Goal: Transaction & Acquisition: Purchase product/service

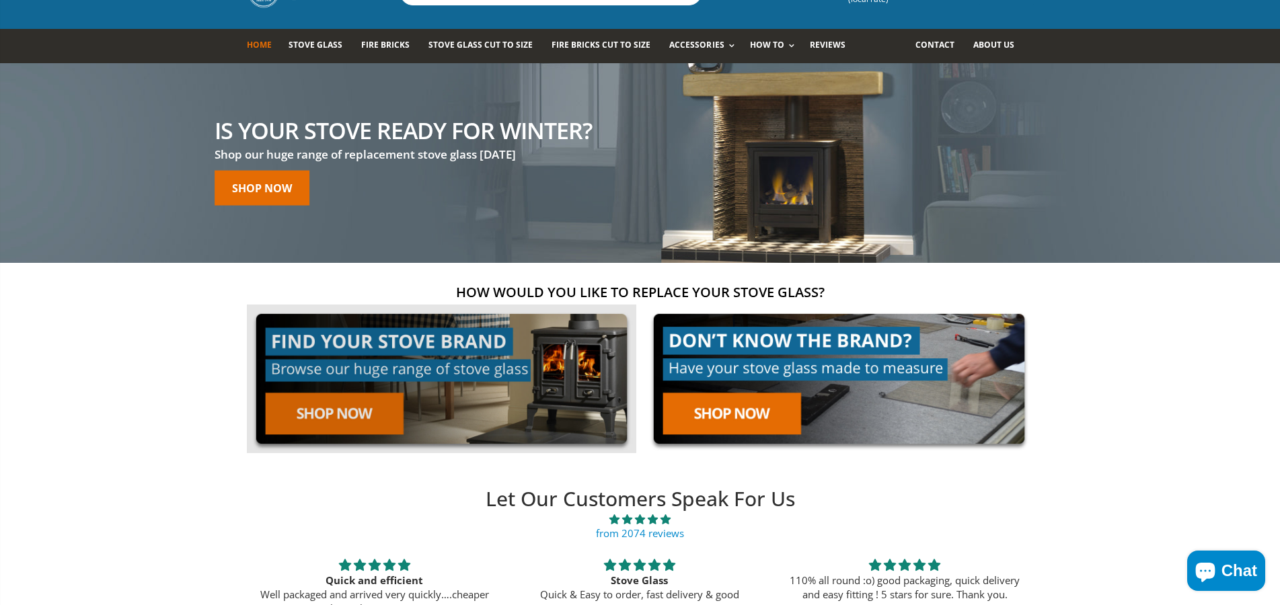
scroll to position [135, 0]
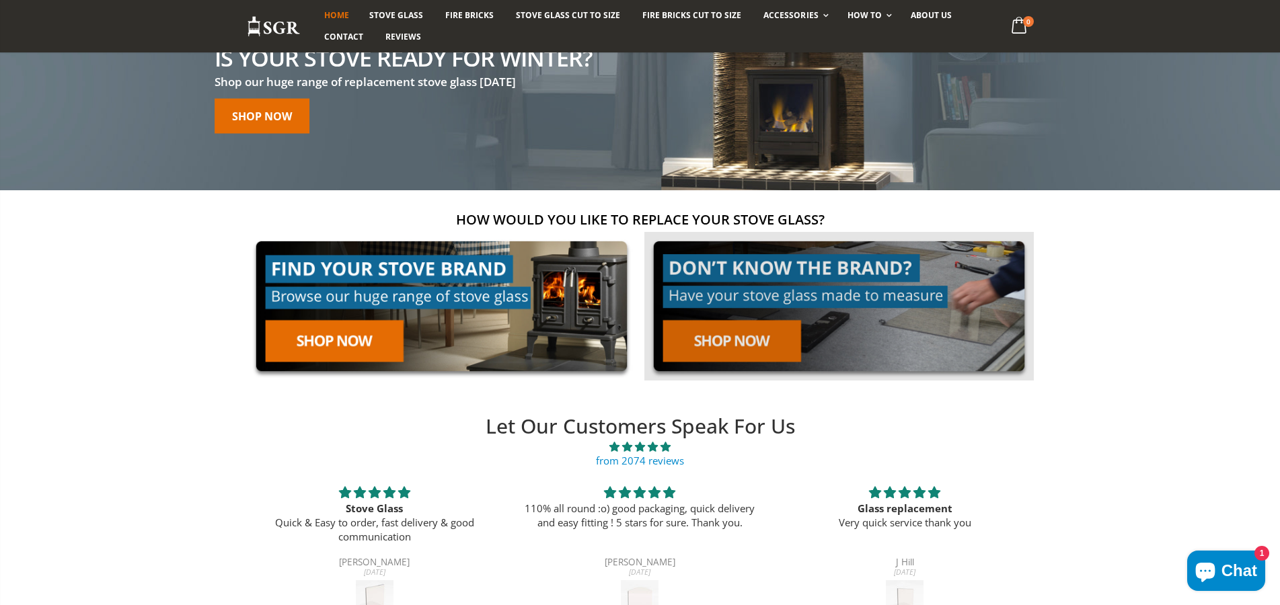
click at [754, 349] on link at bounding box center [838, 306] width 389 height 149
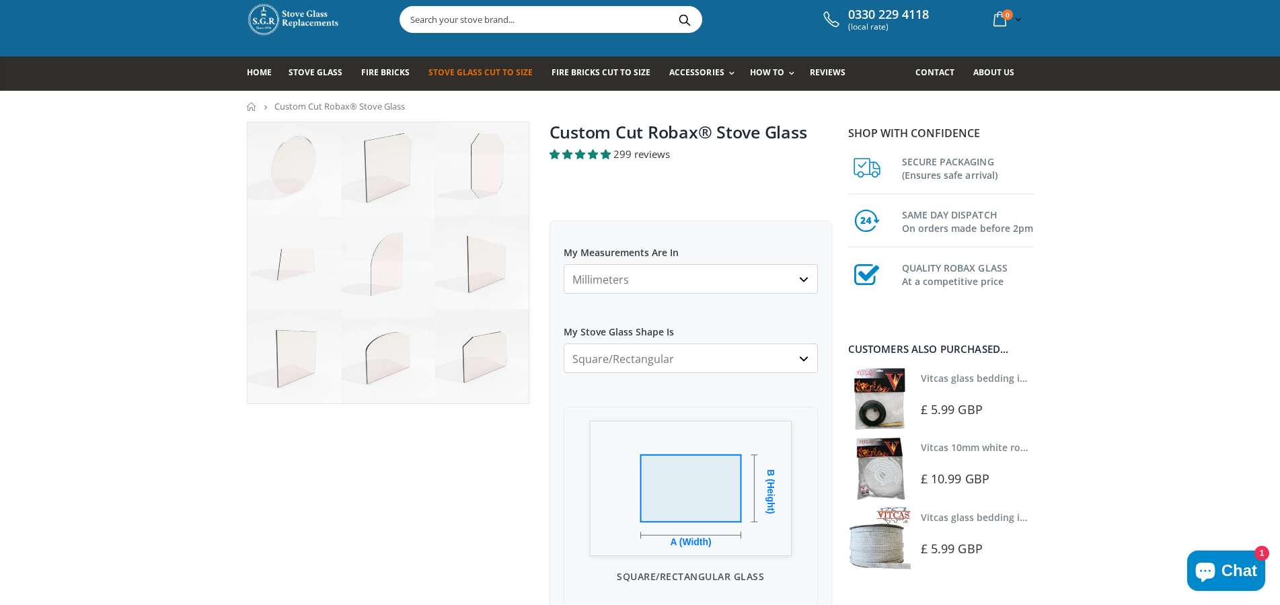
scroll to position [67, 0]
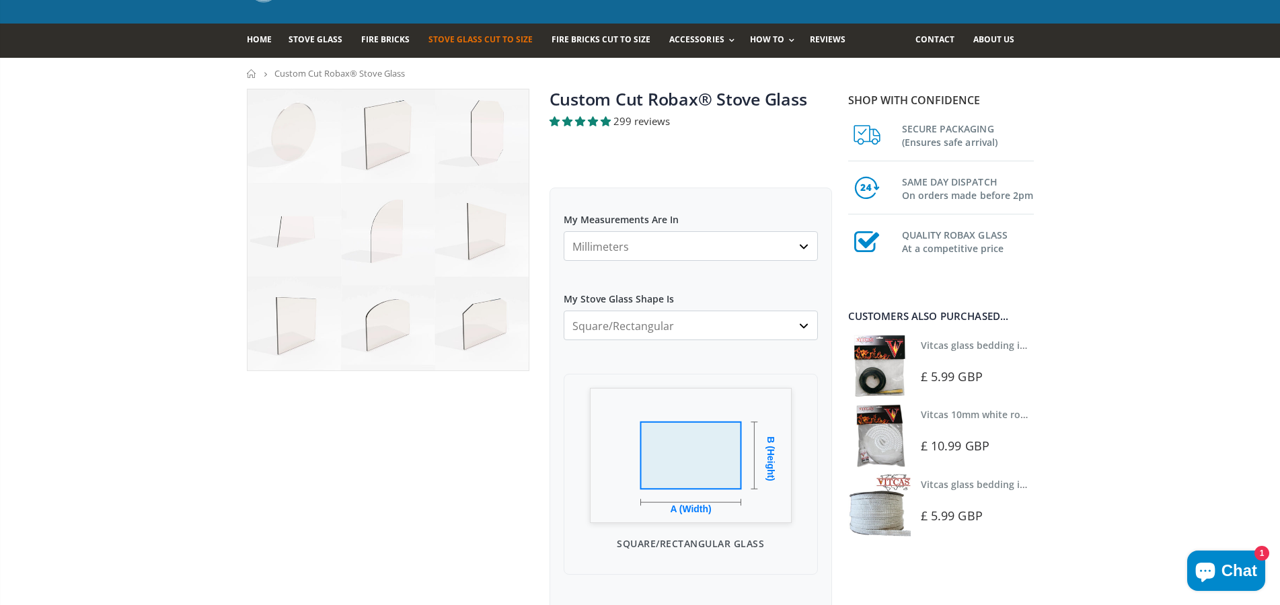
click at [702, 256] on select "Millimeters Centimeters Inches" at bounding box center [691, 246] width 254 height 30
click at [702, 243] on select "Millimeters Centimeters Inches" at bounding box center [691, 246] width 254 height 30
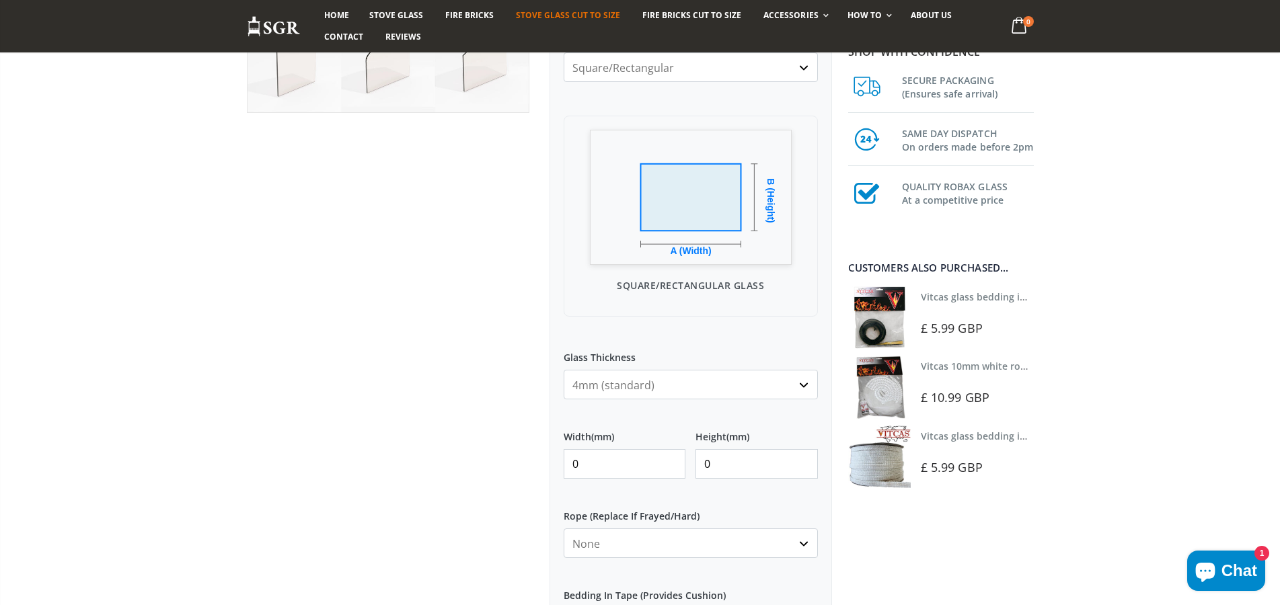
scroll to position [336, 0]
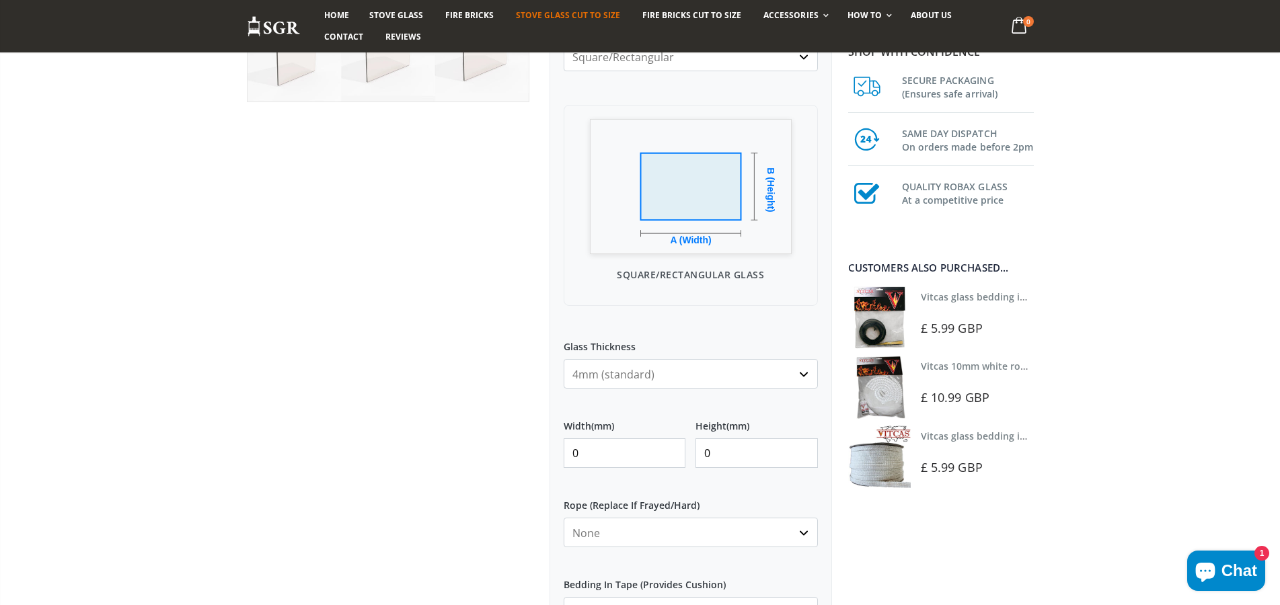
click at [735, 367] on select "4mm (standard) 5mm (gas fires with baffled flue) 3mm (For Use In Stoves With Th…" at bounding box center [691, 374] width 254 height 30
click at [740, 374] on select "4mm (standard) 5mm (gas fires with baffled flue) 3mm (For Use In Stoves With Th…" at bounding box center [691, 374] width 254 height 30
click at [617, 450] on input "0" at bounding box center [625, 454] width 122 height 30
type input "310"
click at [754, 453] on input "0" at bounding box center [757, 454] width 122 height 30
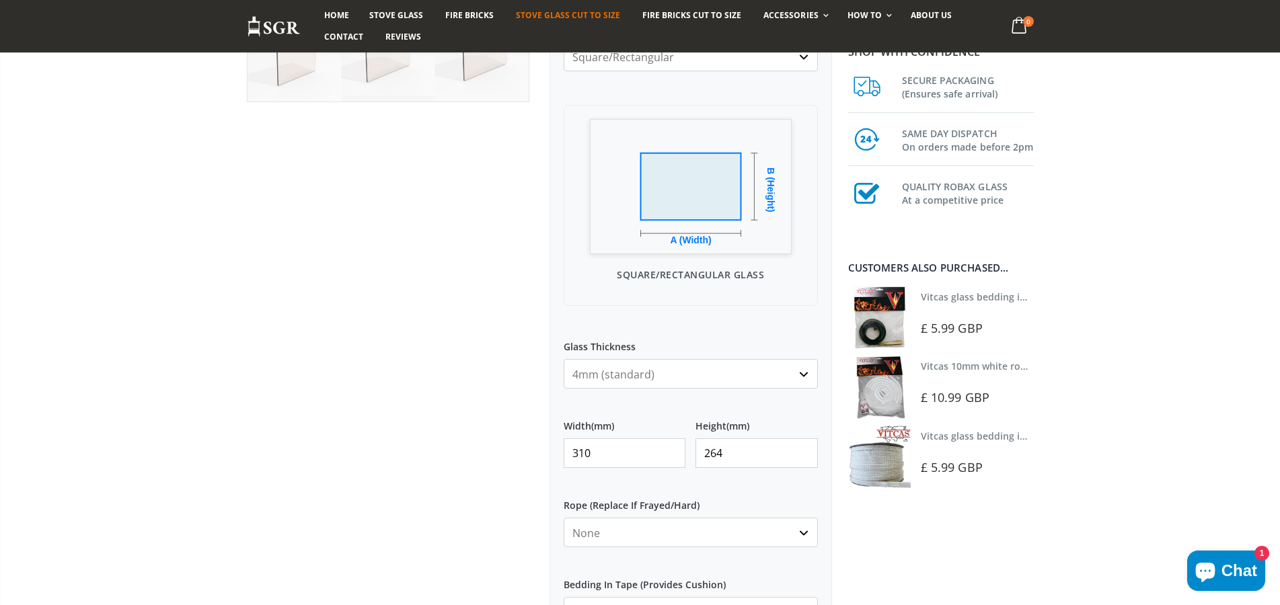
type input "264"
click at [696, 540] on select "None 3mm White 6mm White 8mm White 10mm White 12mm White 6mm Black 8mm Black 10…" at bounding box center [691, 533] width 254 height 30
click at [564, 518] on select "None 3mm White 6mm White 8mm White 10mm White 12mm White 6mm Black 8mm Black 10…" at bounding box center [691, 533] width 254 height 30
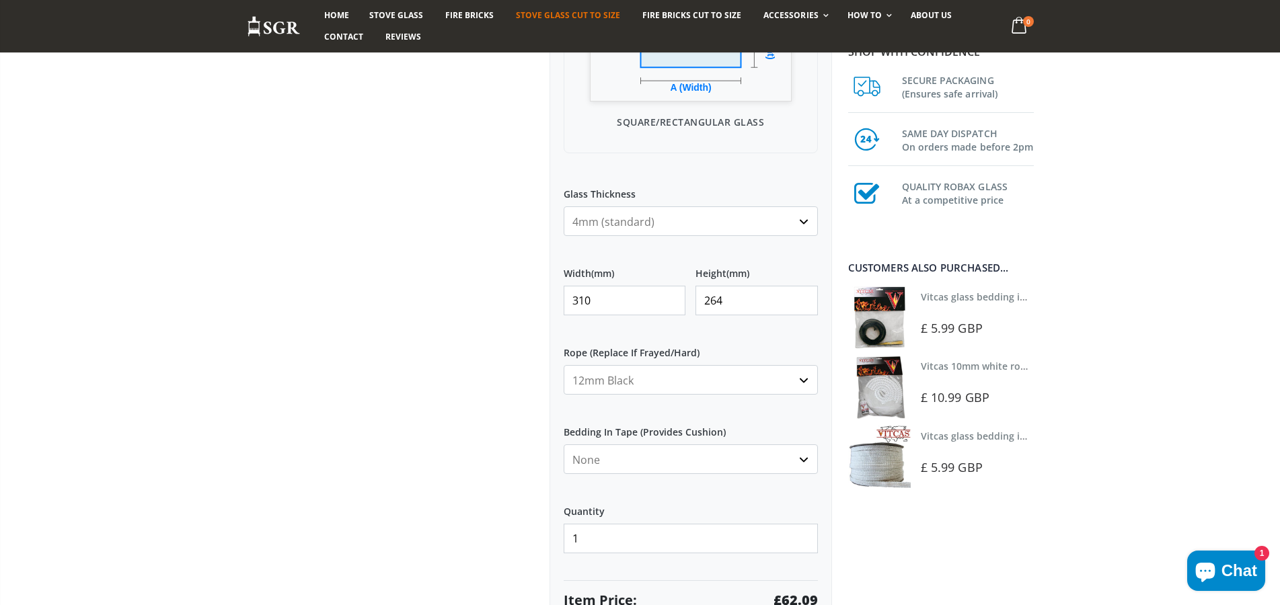
scroll to position [538, 0]
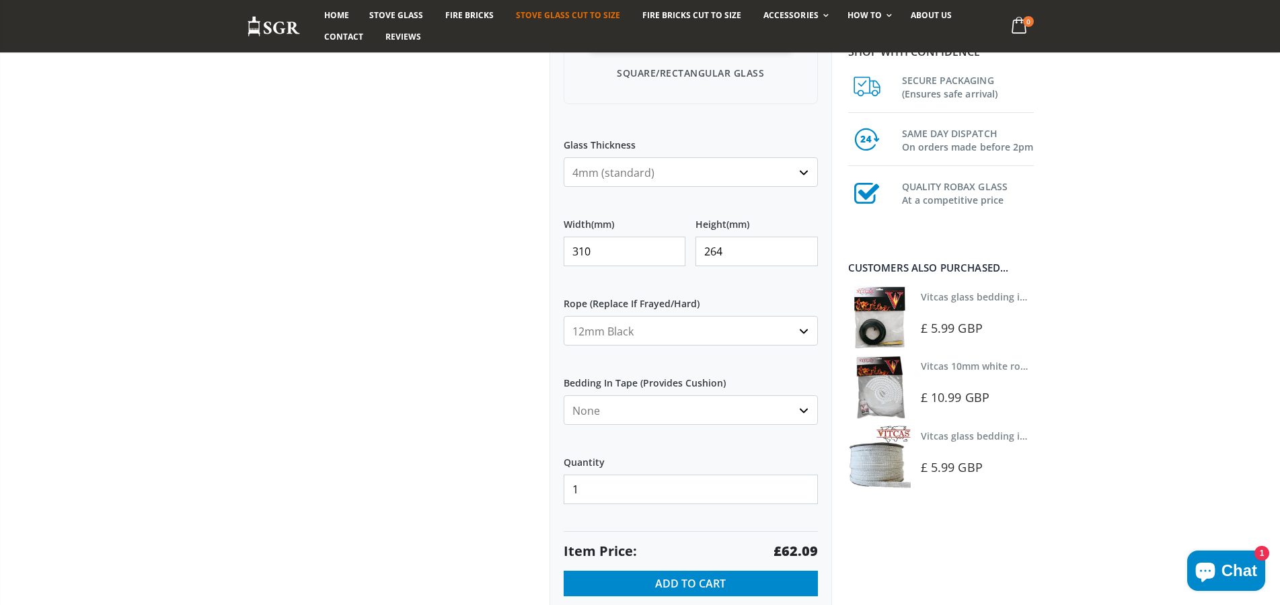
click at [674, 336] on select "None 3mm White 6mm White 8mm White 10mm White 12mm White 6mm Black 8mm Black 10…" at bounding box center [691, 331] width 254 height 30
click at [564, 316] on select "None 3mm White 6mm White 8mm White 10mm White 12mm White 6mm Black 8mm Black 10…" at bounding box center [691, 331] width 254 height 30
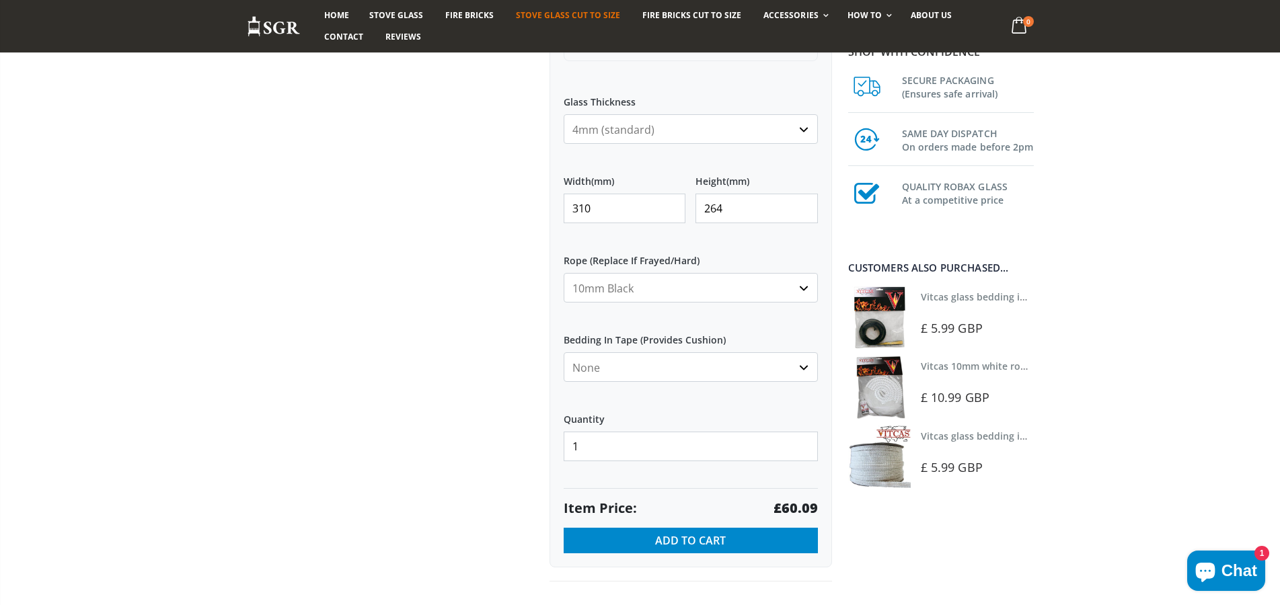
scroll to position [605, 0]
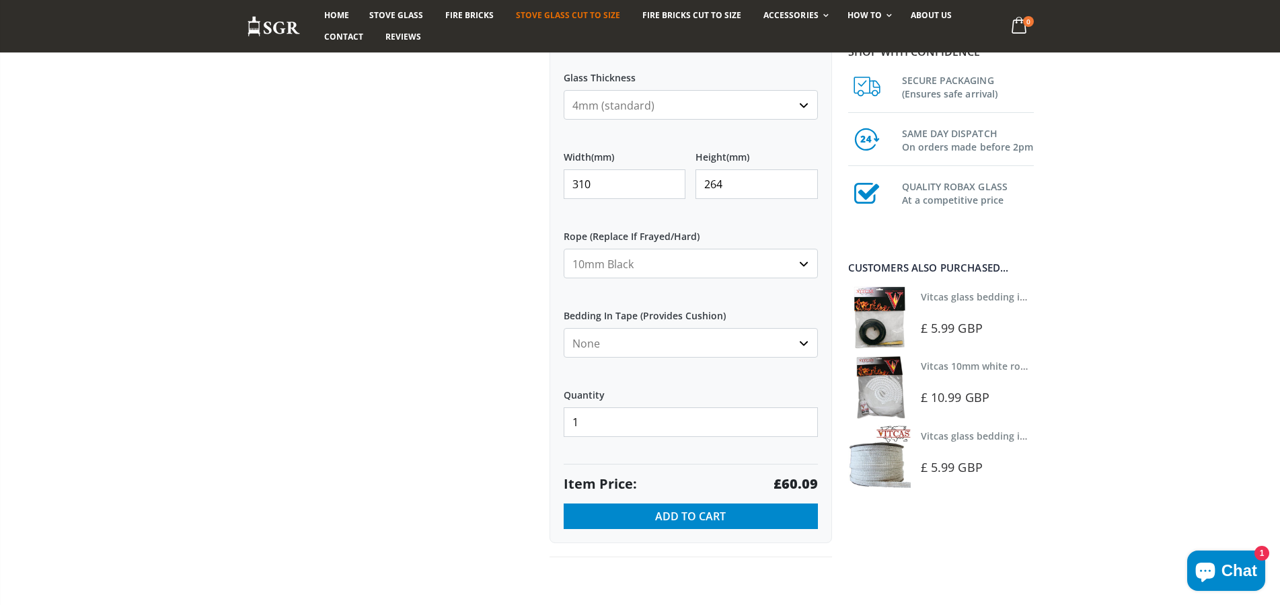
click at [777, 267] on select "None 3mm White 6mm White 8mm White 10mm White 12mm White 6mm Black 8mm Black 10…" at bounding box center [691, 264] width 254 height 30
select select "none"
click at [564, 249] on select "None 3mm White 6mm White 8mm White 10mm White 12mm White 6mm Black 8mm Black 10…" at bounding box center [691, 264] width 254 height 30
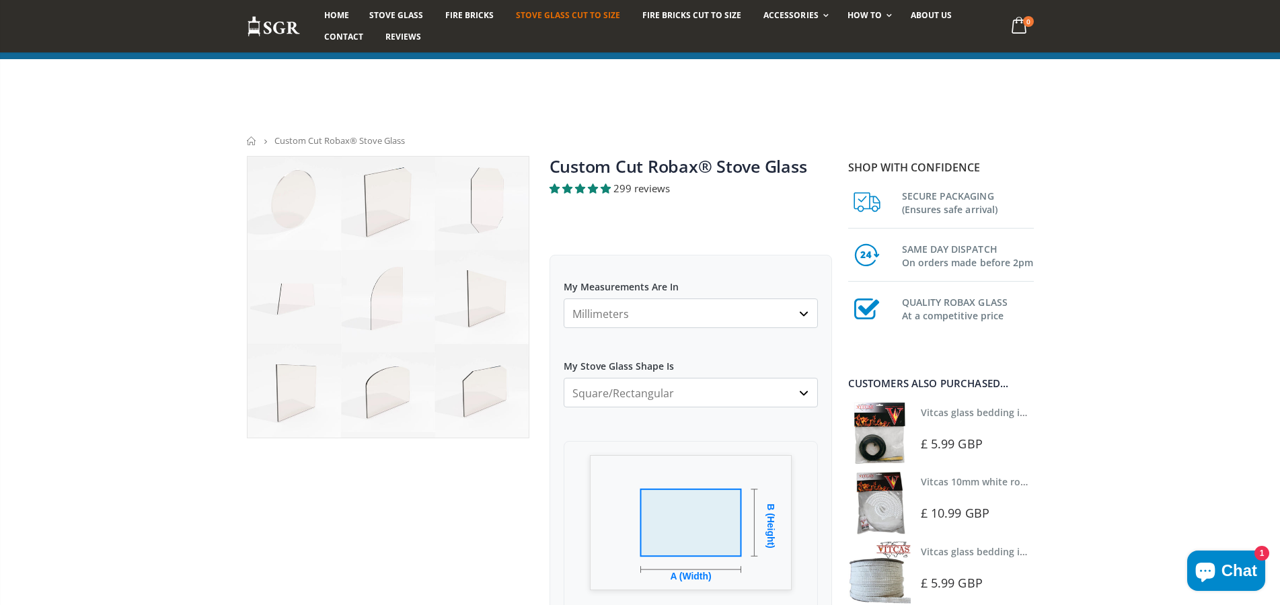
scroll to position [605, 0]
